Goal: Task Accomplishment & Management: Manage account settings

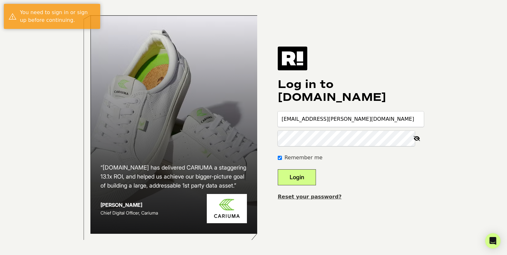
click at [301, 171] on button "Login" at bounding box center [297, 177] width 38 height 16
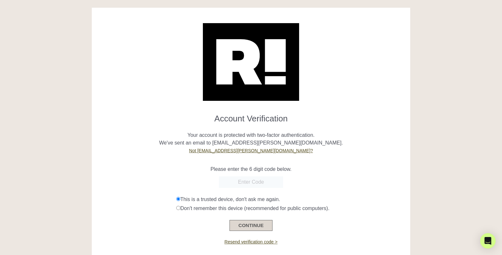
drag, startPoint x: 260, startPoint y: 226, endPoint x: 258, endPoint y: 221, distance: 5.8
click at [258, 221] on button "CONTINUE" at bounding box center [250, 225] width 43 height 11
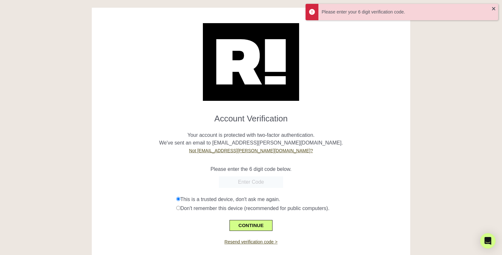
click at [248, 181] on input "text" at bounding box center [251, 182] width 64 height 12
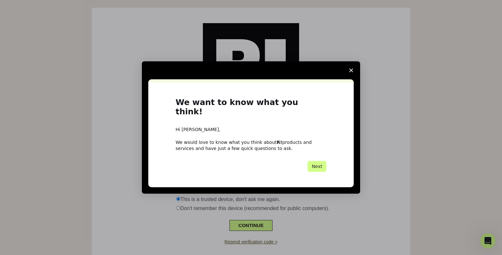
click at [353, 73] on span "Close survey" at bounding box center [351, 70] width 18 height 18
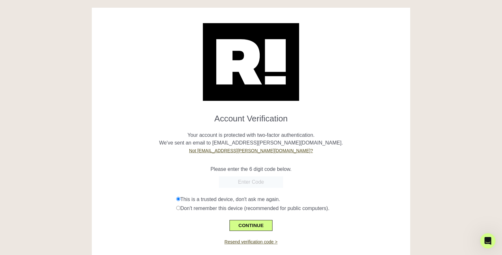
click at [253, 181] on input "text" at bounding box center [251, 182] width 64 height 12
type input "787840"
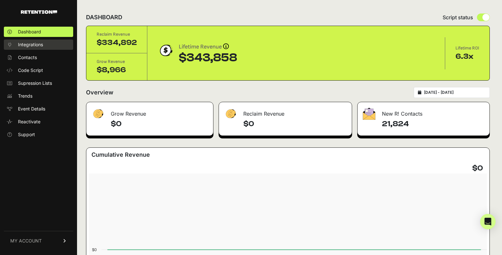
click at [29, 47] on span "Integrations" at bounding box center [30, 44] width 25 height 6
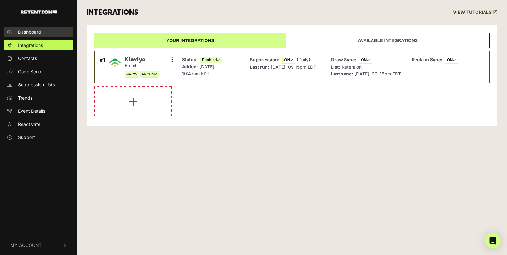
click at [33, 34] on span "Dashboard" at bounding box center [29, 32] width 23 height 7
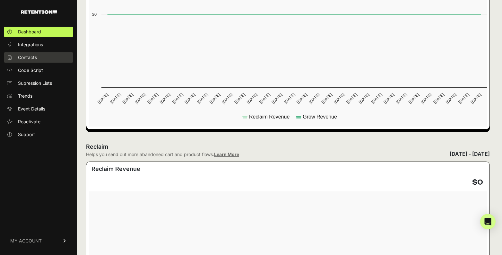
scroll to position [244, 0]
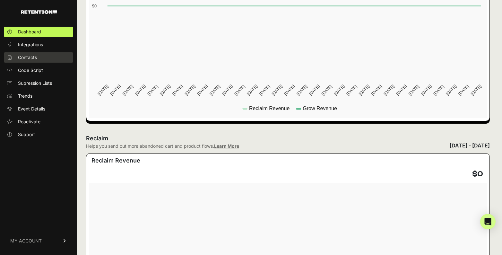
click at [30, 59] on span "Contacts" at bounding box center [27, 57] width 19 height 6
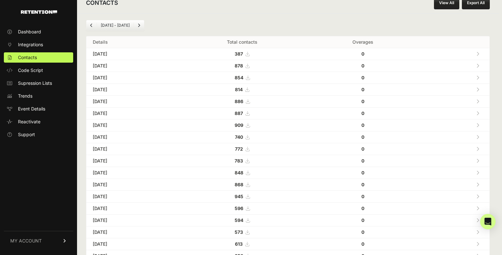
scroll to position [17, 0]
click at [33, 33] on span "Dashboard" at bounding box center [29, 32] width 23 height 6
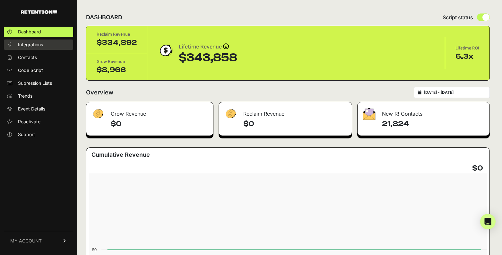
click at [33, 46] on span "Integrations" at bounding box center [30, 44] width 25 height 6
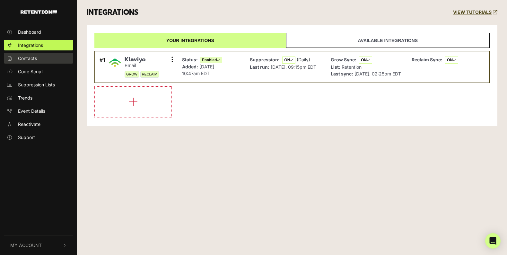
click at [28, 59] on span "Contacts" at bounding box center [27, 58] width 19 height 7
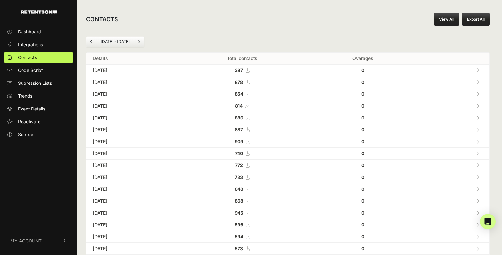
click at [249, 71] on icon at bounding box center [248, 70] width 4 height 4
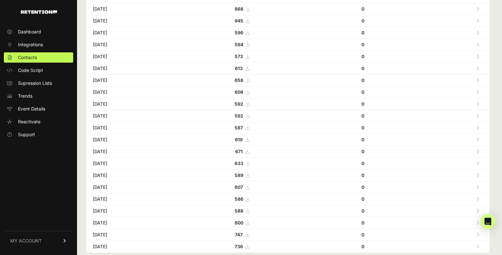
scroll to position [205, 0]
